Goal: Task Accomplishment & Management: Complete application form

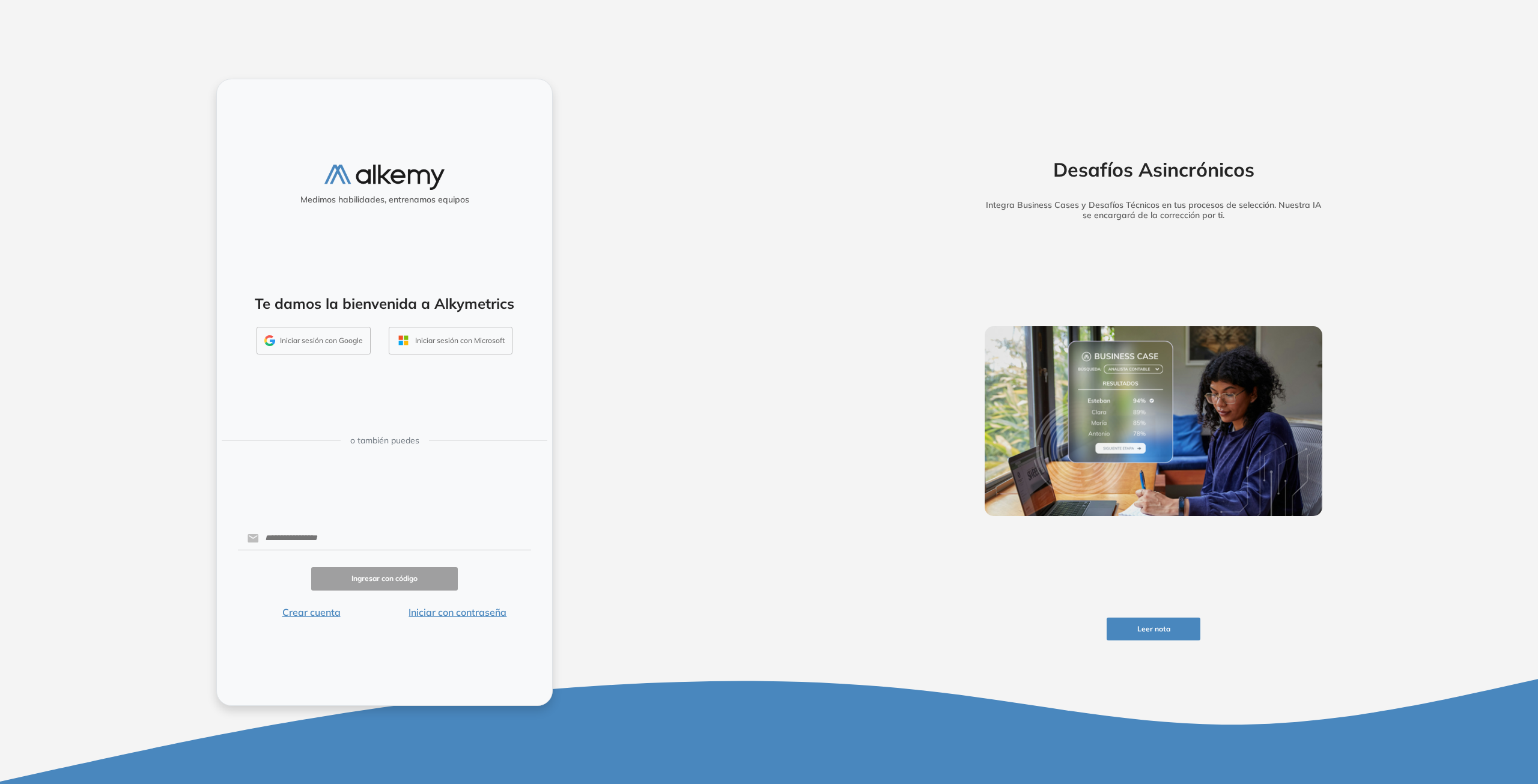
click at [283, 343] on button "Iniciar sesión con Google" at bounding box center [313, 340] width 114 height 27
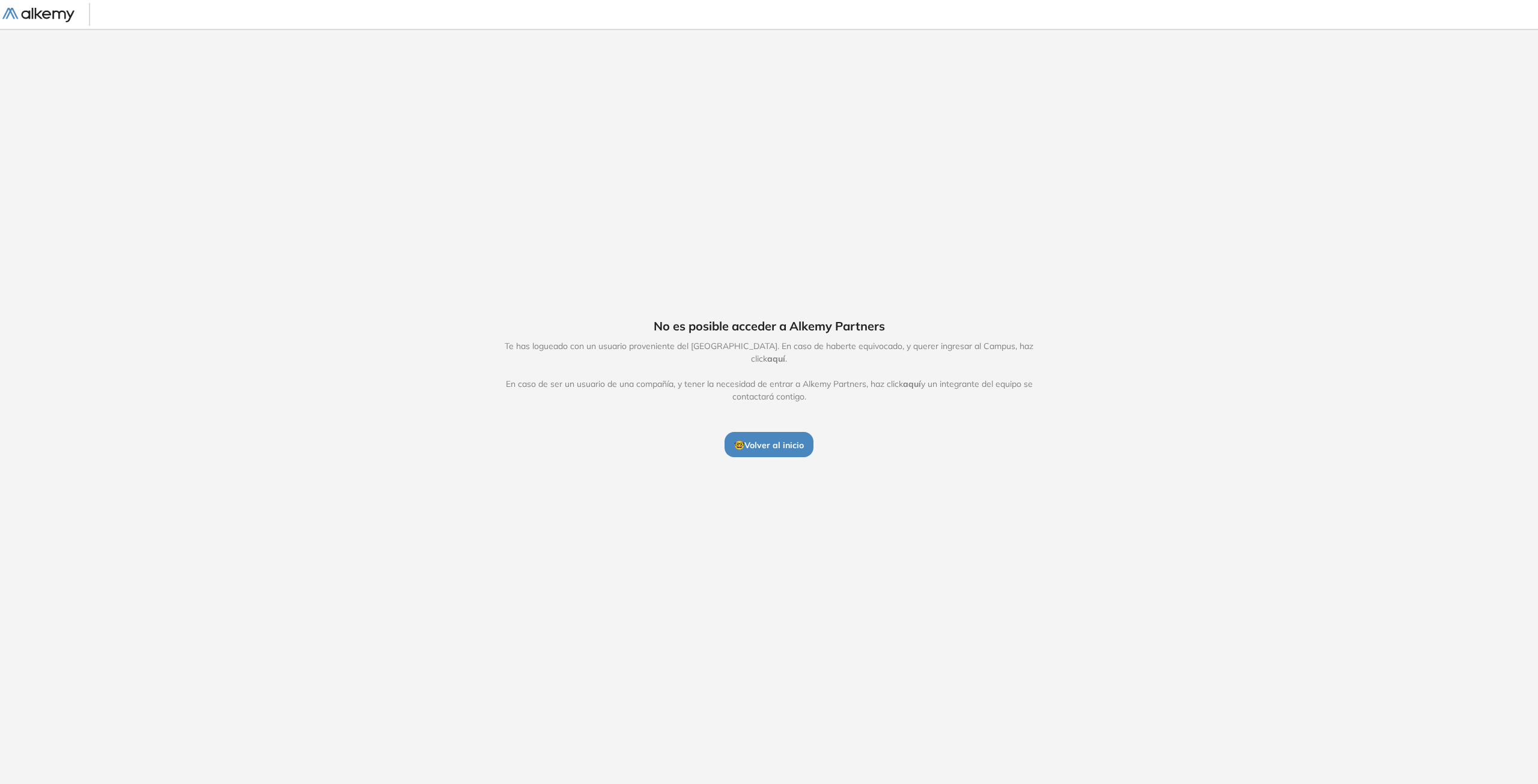
click at [775, 441] on span "🤓 Volver al inicio" at bounding box center [769, 444] width 70 height 11
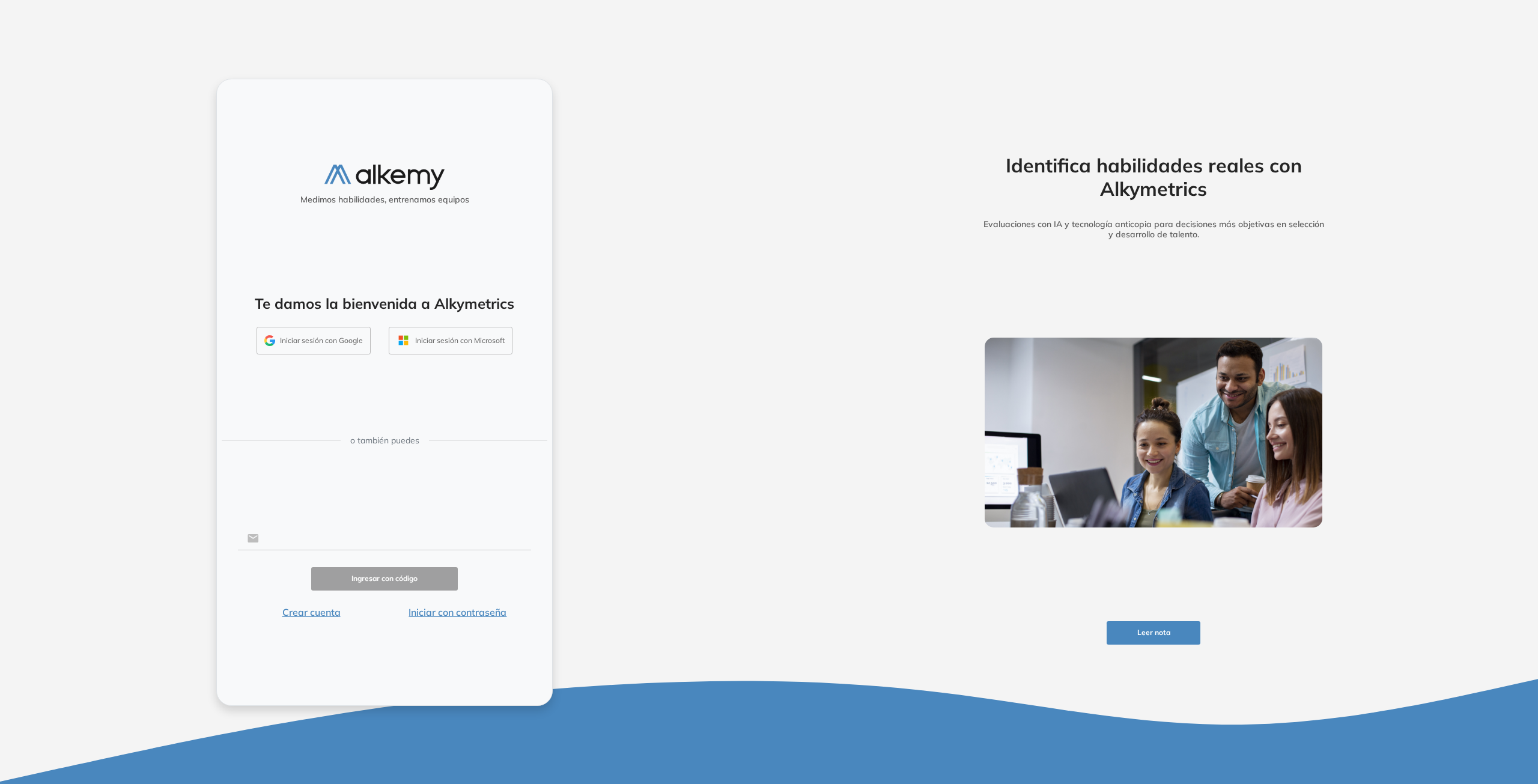
click at [357, 541] on input "text" at bounding box center [395, 538] width 272 height 23
type input "**********"
click at [365, 577] on button "Ingresar con código" at bounding box center [384, 579] width 146 height 24
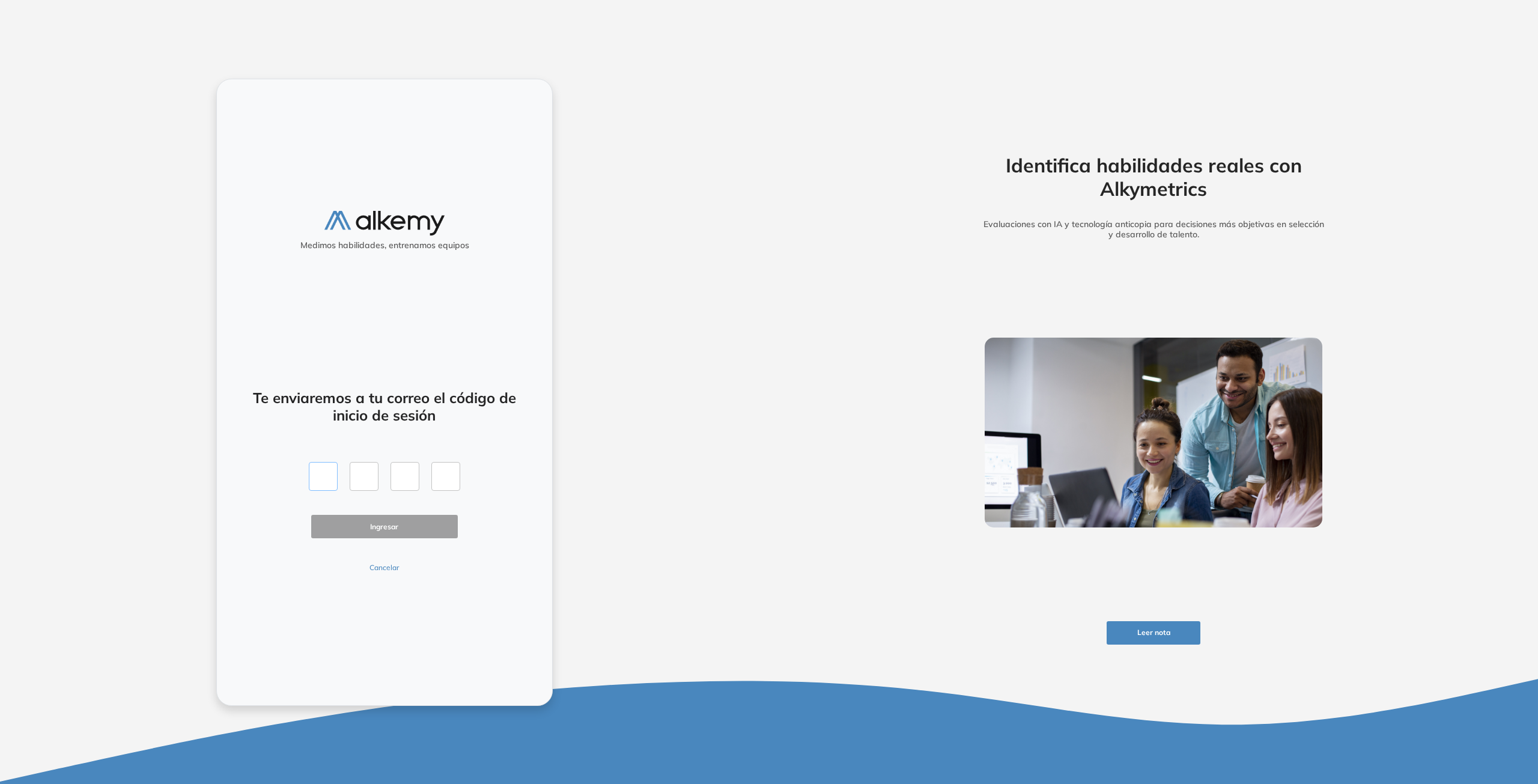
click at [320, 469] on input "text" at bounding box center [323, 476] width 28 height 28
click at [318, 475] on input "text" at bounding box center [323, 476] width 28 height 28
type input "*"
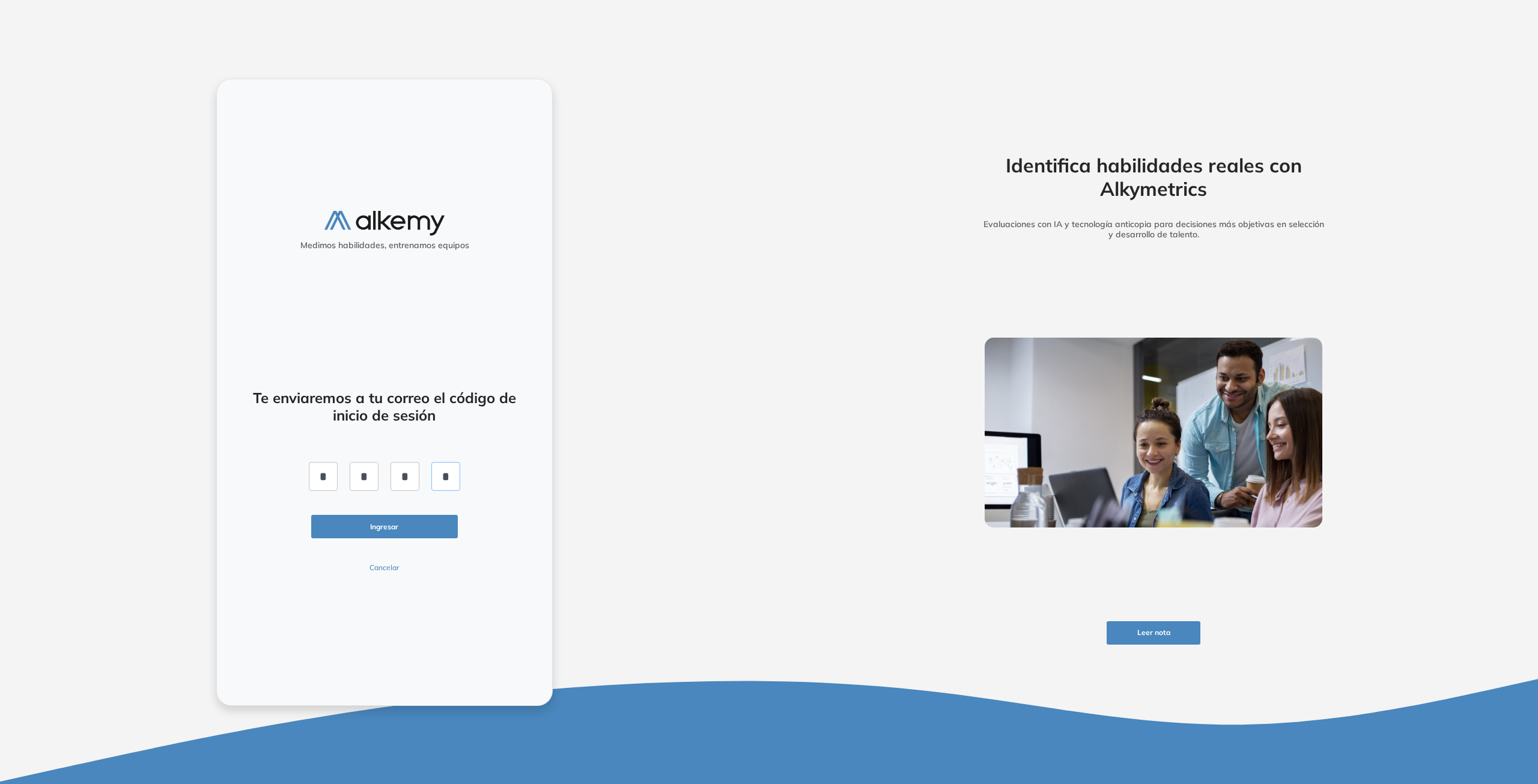
type input "*"
click at [393, 529] on button "Ingresar" at bounding box center [384, 527] width 146 height 24
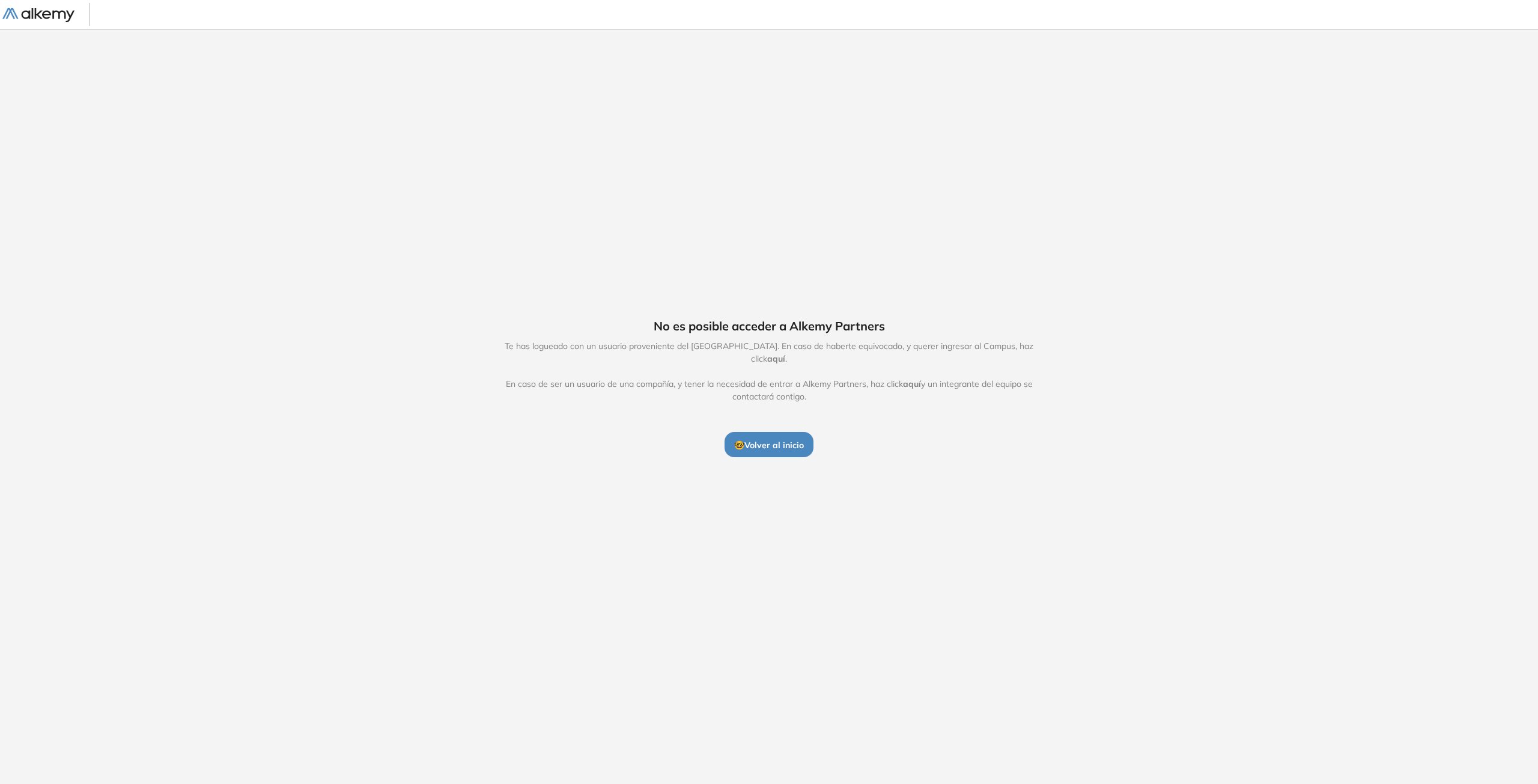
click at [777, 440] on span "🤓 Volver al inicio" at bounding box center [769, 444] width 70 height 11
